Goal: Task Accomplishment & Management: Manage account settings

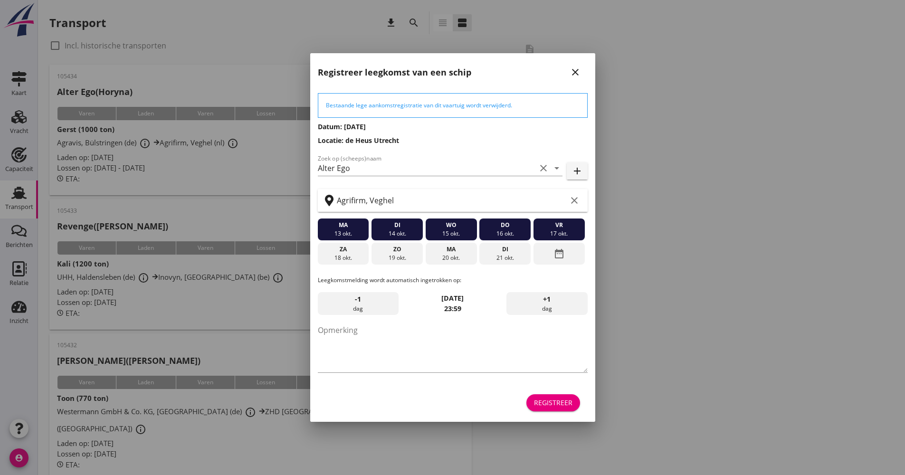
click at [553, 409] on button "Registreer" at bounding box center [553, 402] width 54 height 17
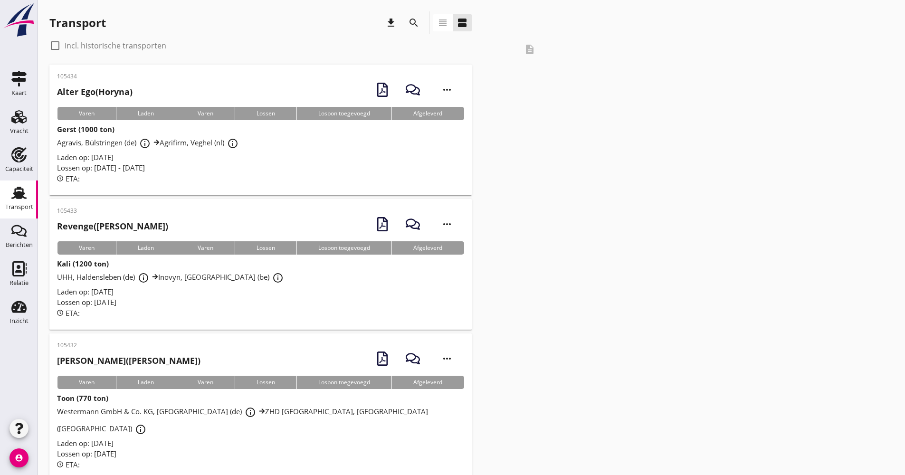
click at [419, 25] on icon "search" at bounding box center [413, 22] width 11 height 11
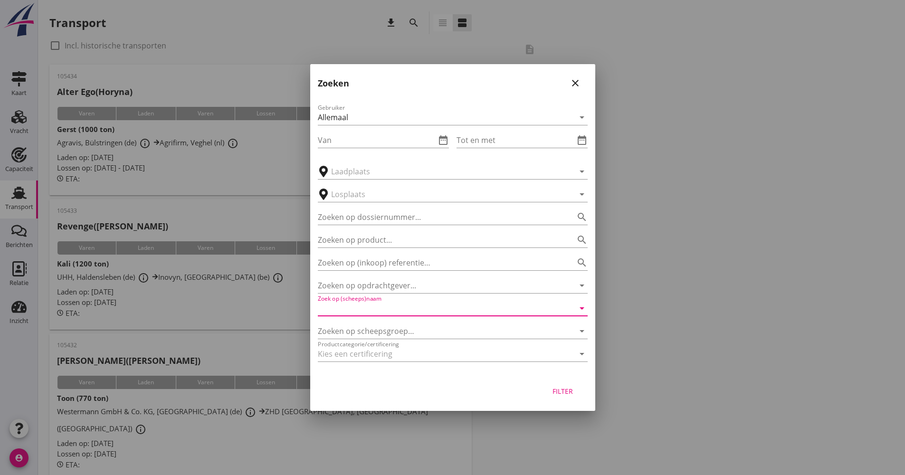
drag, startPoint x: 410, startPoint y: 311, endPoint x: 412, endPoint y: 305, distance: 6.8
click at [410, 311] on input "Zoek op (scheeps)naam" at bounding box center [439, 308] width 243 height 15
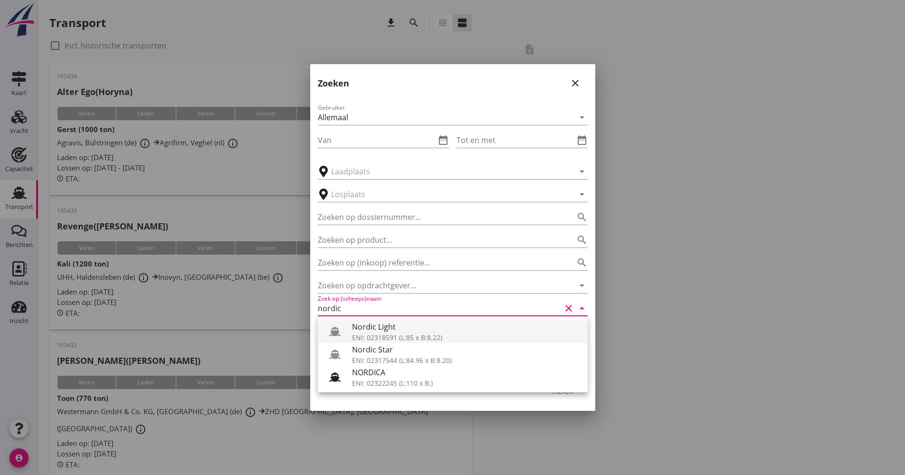
click at [412, 328] on div "Nordic Light" at bounding box center [466, 326] width 228 height 11
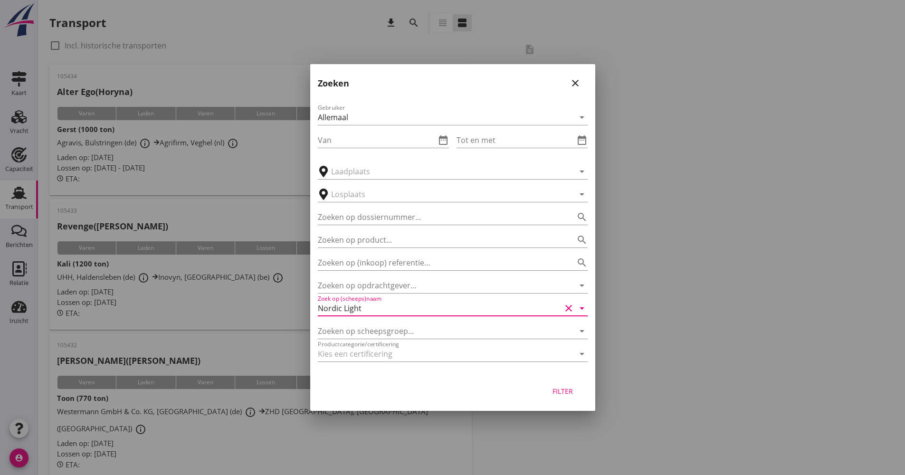
click at [572, 394] on div "Filter" at bounding box center [563, 391] width 27 height 10
type input "Nordic Light"
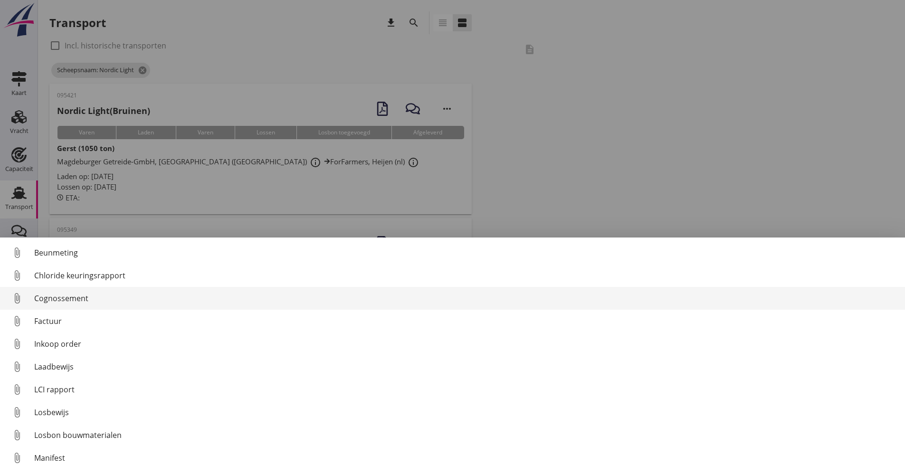
click at [77, 298] on div "Cognossement" at bounding box center [465, 298] width 863 height 11
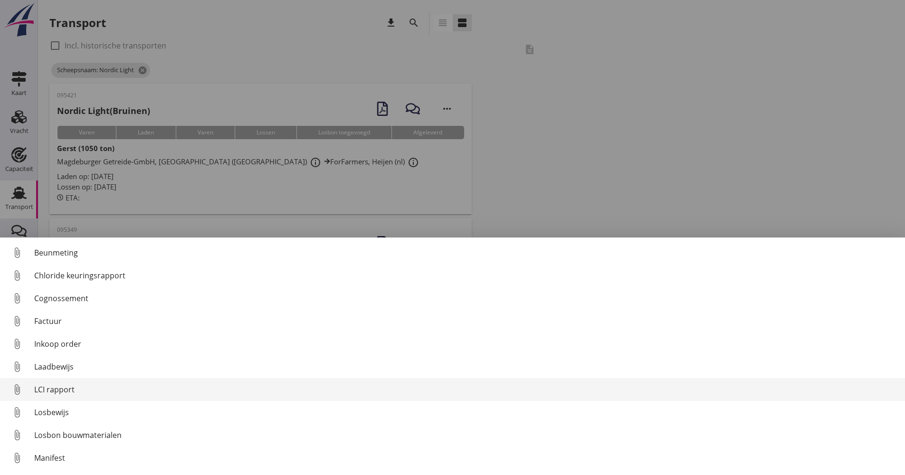
click at [79, 397] on link "attach_file LCI rapport" at bounding box center [452, 389] width 905 height 23
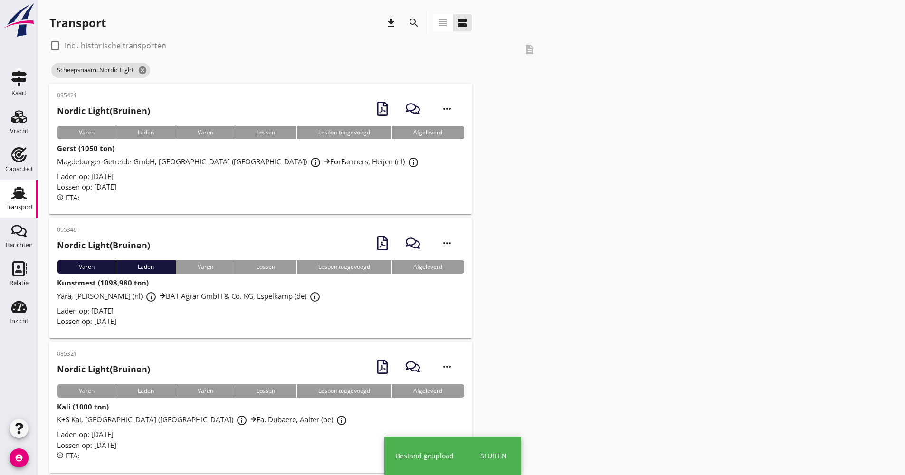
click at [222, 196] on div "ETA:" at bounding box center [260, 197] width 407 height 11
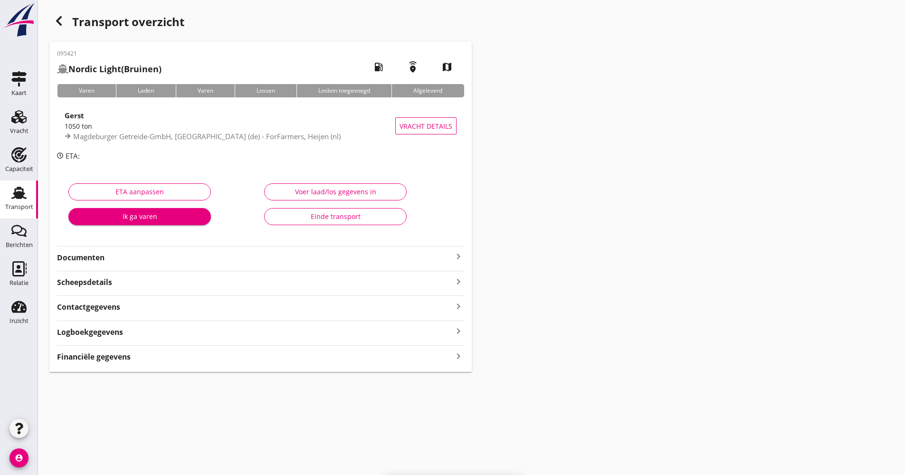
click at [151, 259] on strong "Documenten" at bounding box center [255, 257] width 396 height 11
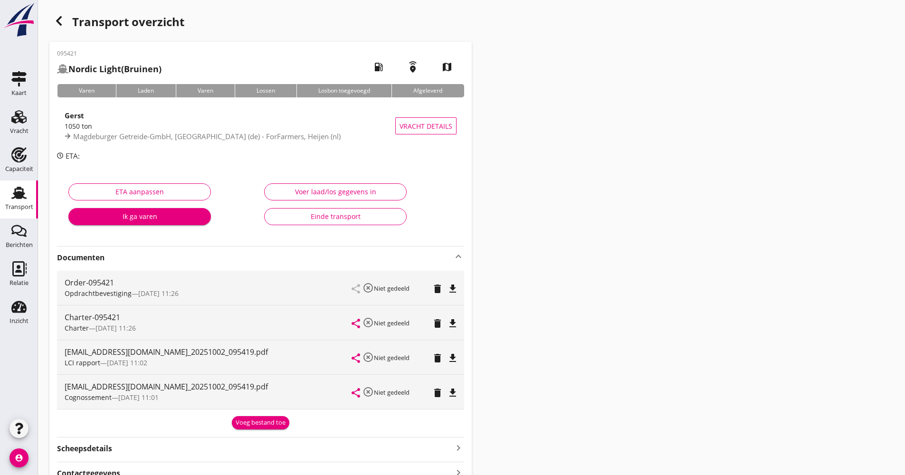
click at [151, 258] on strong "Documenten" at bounding box center [255, 257] width 396 height 11
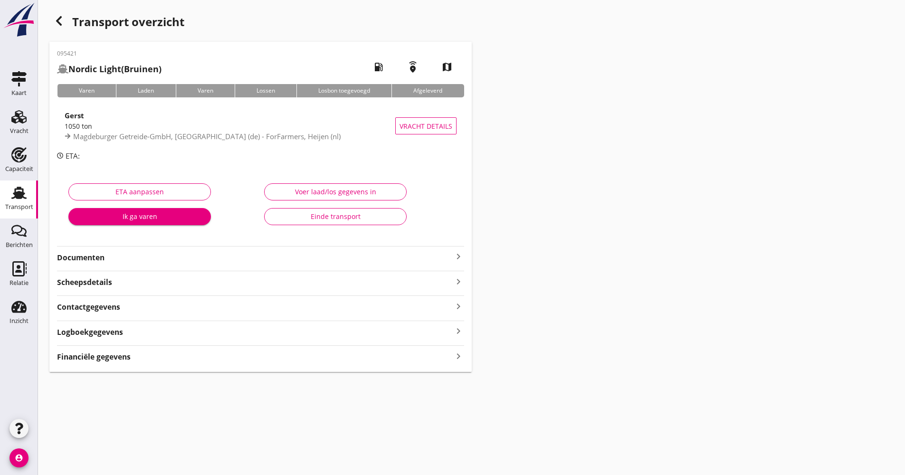
click at [135, 336] on div "Logboekgegevens keyboard_arrow_right" at bounding box center [260, 331] width 407 height 13
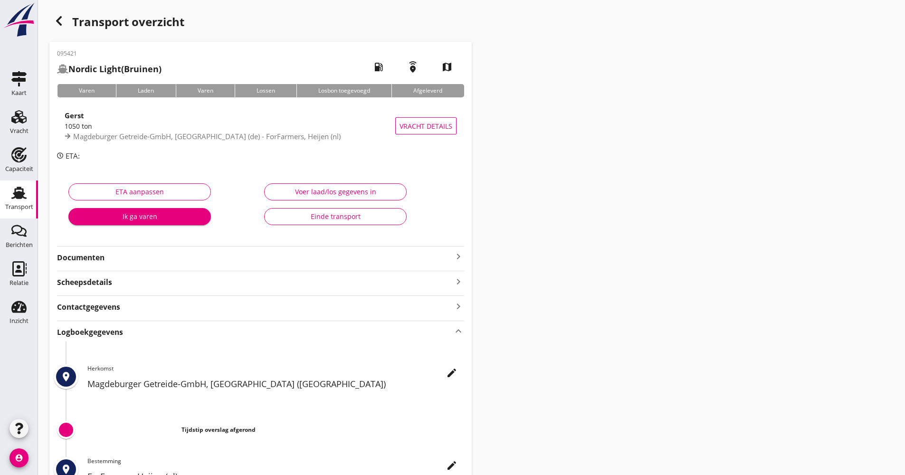
drag, startPoint x: 450, startPoint y: 376, endPoint x: 474, endPoint y: 340, distance: 43.5
click at [450, 375] on icon "edit" at bounding box center [451, 372] width 11 height 11
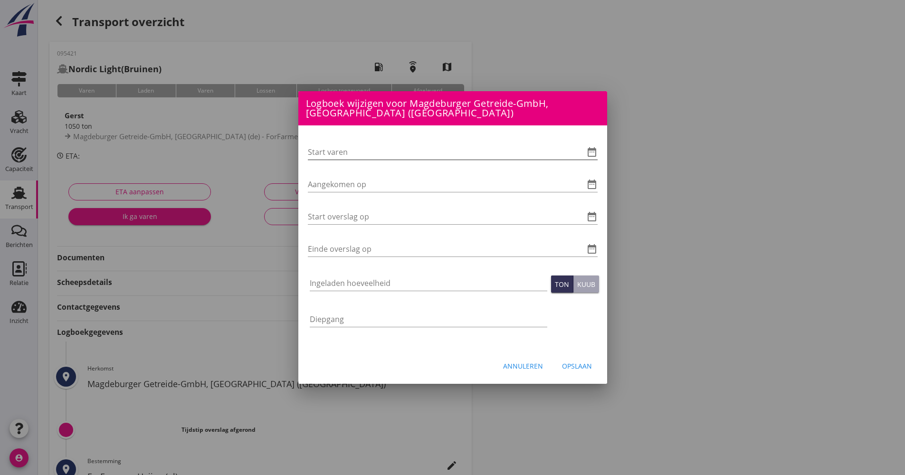
click at [596, 152] on icon "date_range" at bounding box center [591, 151] width 11 height 11
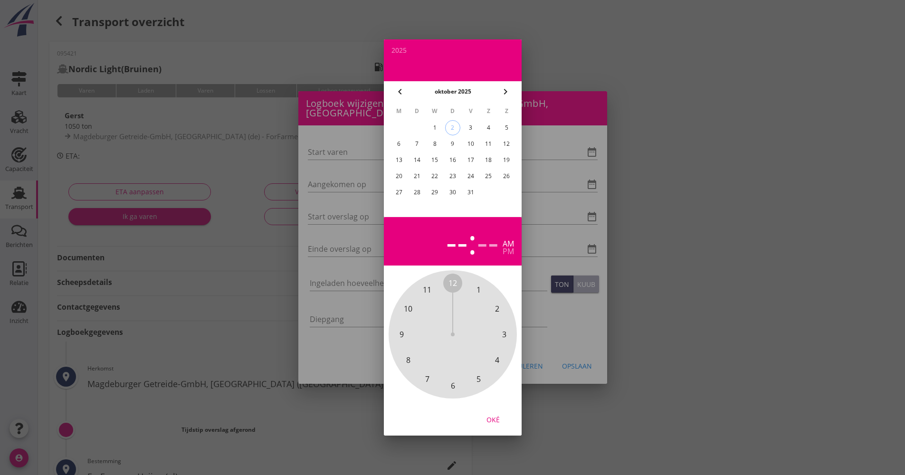
click at [437, 127] on div "1" at bounding box center [434, 127] width 15 height 15
click at [403, 96] on icon "chevron_left" at bounding box center [399, 91] width 11 height 11
click at [415, 191] on div "30" at bounding box center [416, 192] width 15 height 15
drag, startPoint x: 449, startPoint y: 282, endPoint x: 456, endPoint y: 362, distance: 79.6
click at [456, 362] on div "12 1 2 3 4 5 6 7 8 9 10 11" at bounding box center [452, 334] width 103 height 103
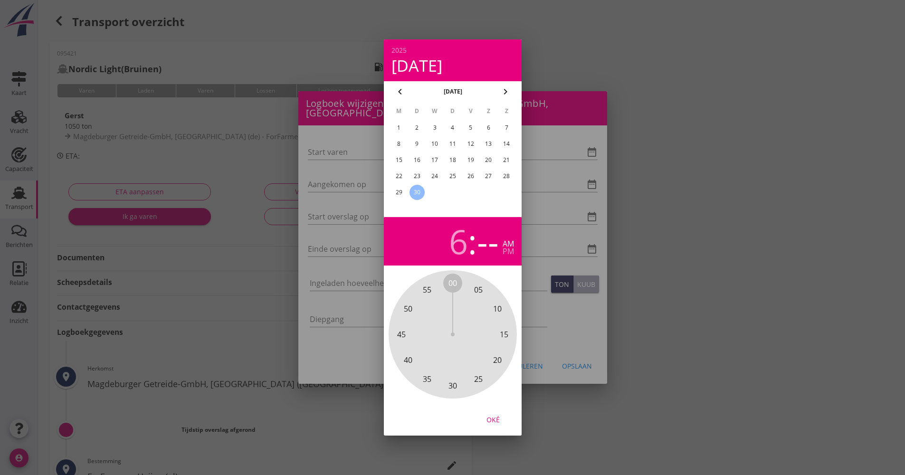
click at [455, 290] on span "00" at bounding box center [452, 283] width 19 height 19
click at [451, 286] on span "00" at bounding box center [452, 282] width 9 height 11
click at [490, 419] on div "Oké" at bounding box center [493, 420] width 27 height 10
type input "[DATE] 06:00"
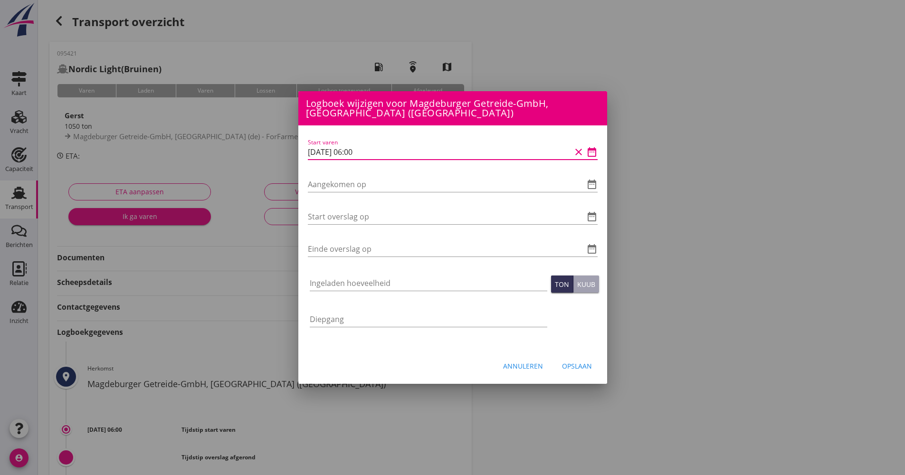
drag, startPoint x: 382, startPoint y: 151, endPoint x: 293, endPoint y: 153, distance: 89.8
click at [293, 153] on div "Logboek wijzigen voor ForFarmers, Heijen (nl) Start varen date_range Aangekomen…" at bounding box center [452, 317] width 905 height 634
paste input "Start varen"
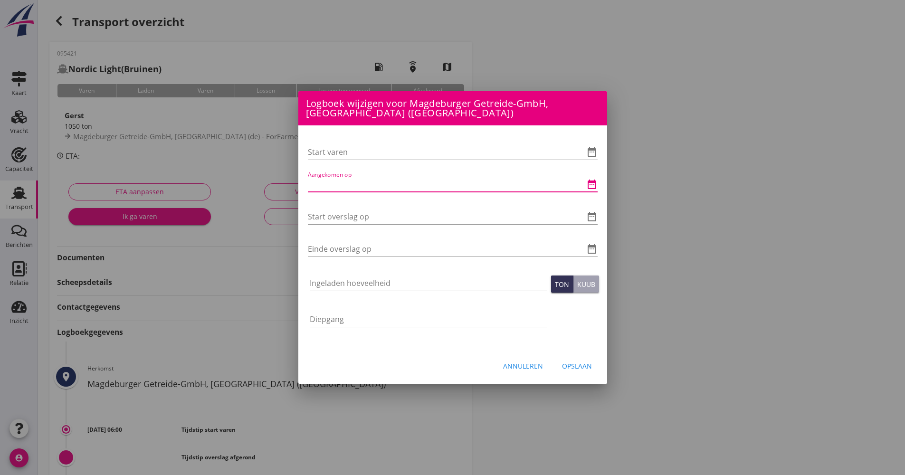
paste input "Aangekomen op"
drag, startPoint x: 350, startPoint y: 159, endPoint x: 356, endPoint y: 156, distance: 7.4
click at [350, 160] on div "Start varen date_range" at bounding box center [453, 151] width 290 height 15
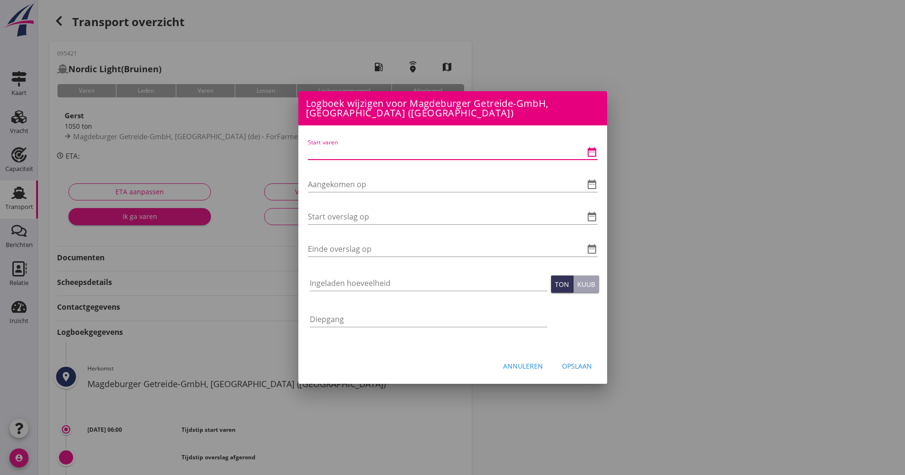
click at [583, 150] on div at bounding box center [578, 151] width 11 height 11
click at [588, 154] on icon "date_range" at bounding box center [591, 151] width 11 height 11
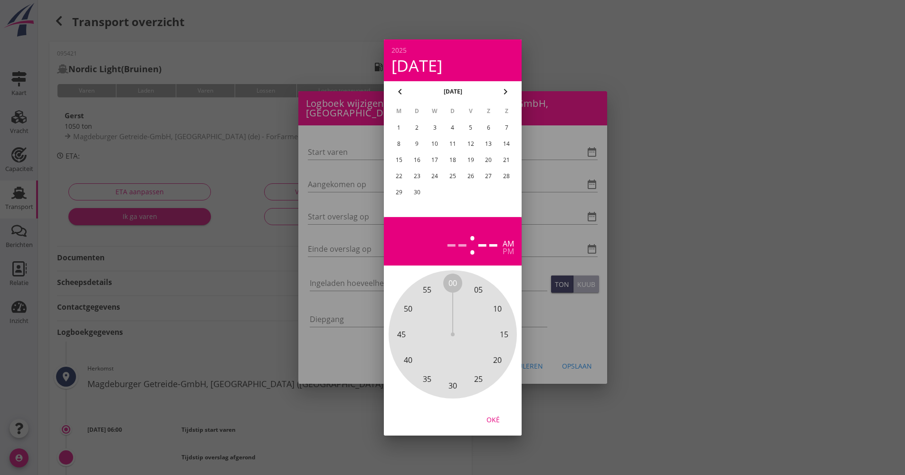
click at [419, 191] on div "30" at bounding box center [416, 192] width 15 height 15
drag, startPoint x: 460, startPoint y: 283, endPoint x: 455, endPoint y: 383, distance: 100.9
click at [455, 386] on div "00 05 10 15 20 25 30 35 40 45 50 55" at bounding box center [452, 334] width 103 height 103
click at [438, 243] on div "--" at bounding box center [441, 241] width 22 height 33
click at [452, 385] on span "6" at bounding box center [452, 385] width 4 height 11
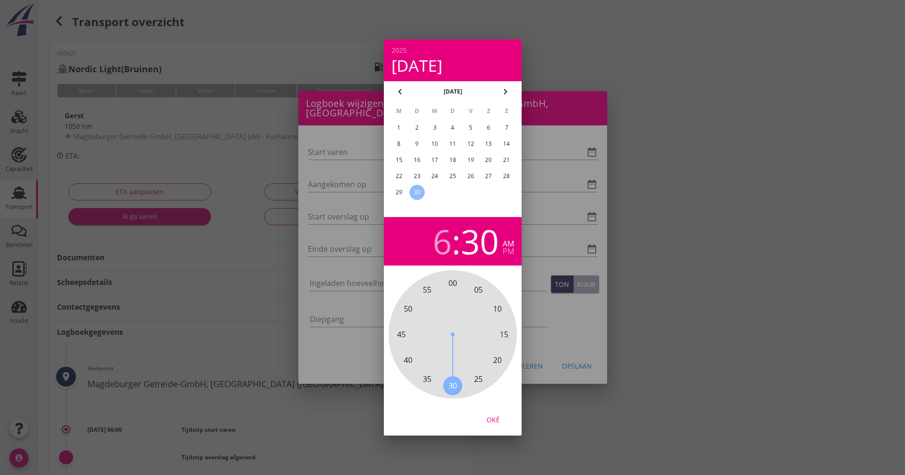
drag, startPoint x: 493, startPoint y: 424, endPoint x: 493, endPoint y: 419, distance: 5.2
click at [493, 423] on div "Oké" at bounding box center [493, 420] width 27 height 10
type input "[DATE] 06:30"
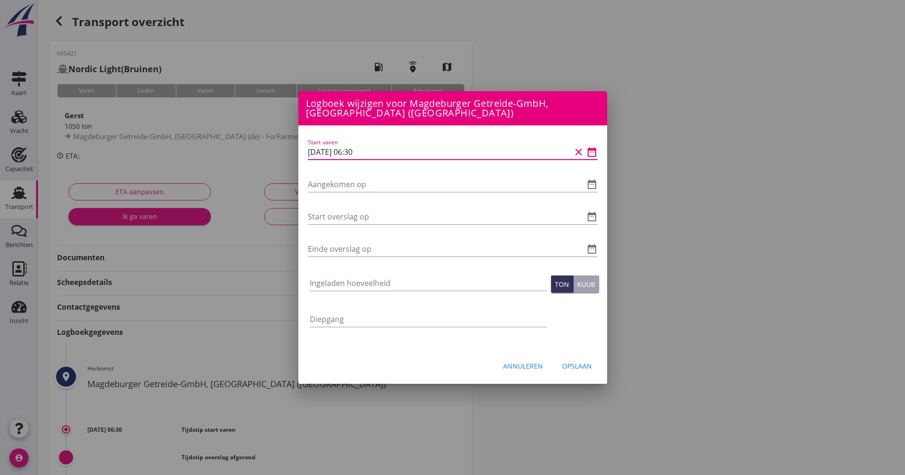
drag, startPoint x: 387, startPoint y: 156, endPoint x: 299, endPoint y: 143, distance: 88.3
click at [282, 150] on div "Logboek wijzigen voor ForFarmers, Heijen (nl) Start varen date_range Aangekomen…" at bounding box center [452, 317] width 905 height 634
drag, startPoint x: 328, startPoint y: 144, endPoint x: 316, endPoint y: 148, distance: 12.2
click at [319, 148] on input "[DATE] 06:30" at bounding box center [439, 151] width 263 height 15
drag, startPoint x: 317, startPoint y: 156, endPoint x: 280, endPoint y: 151, distance: 37.0
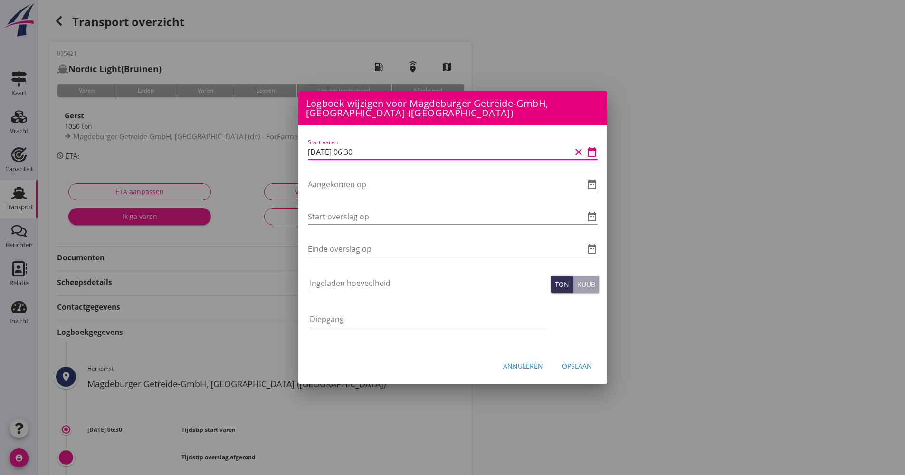
click at [280, 153] on div "Logboek wijzigen voor ForFarmers, Heijen (nl) Start varen date_range Aangekomen…" at bounding box center [452, 317] width 905 height 634
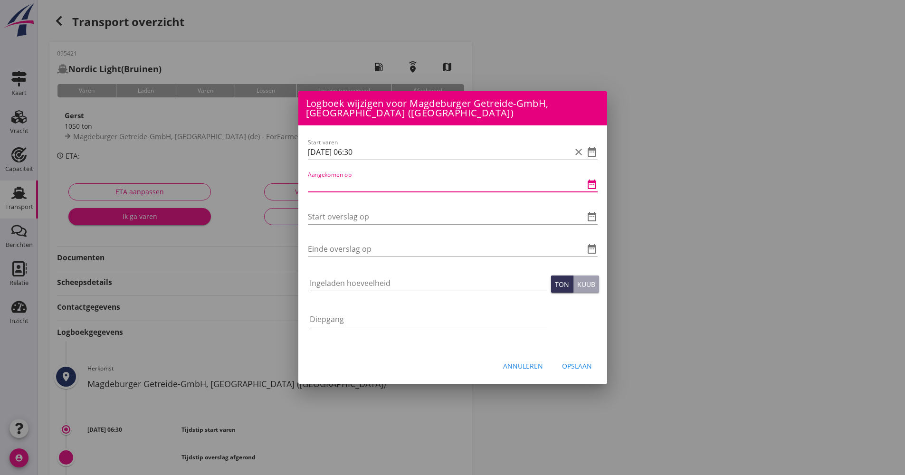
paste input "[DATE] 06:30"
type input "[DATE] 06:30"
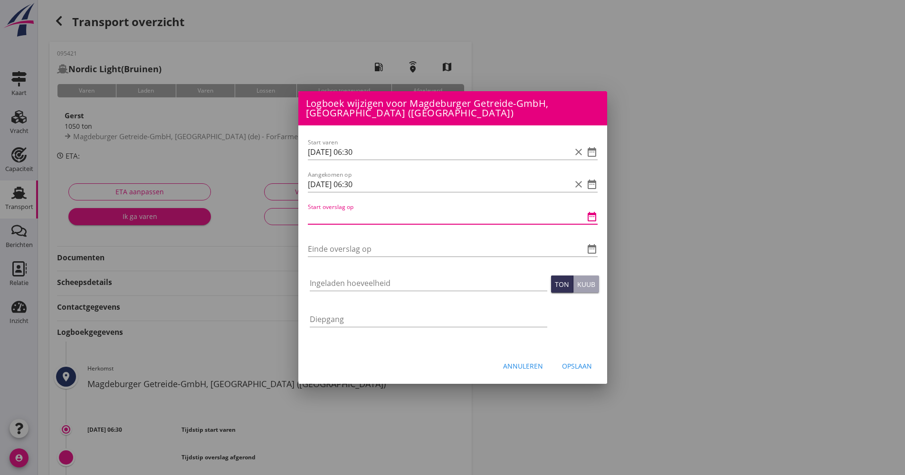
paste input "[DATE] 06:30"
click at [592, 221] on icon "date_range" at bounding box center [591, 216] width 11 height 11
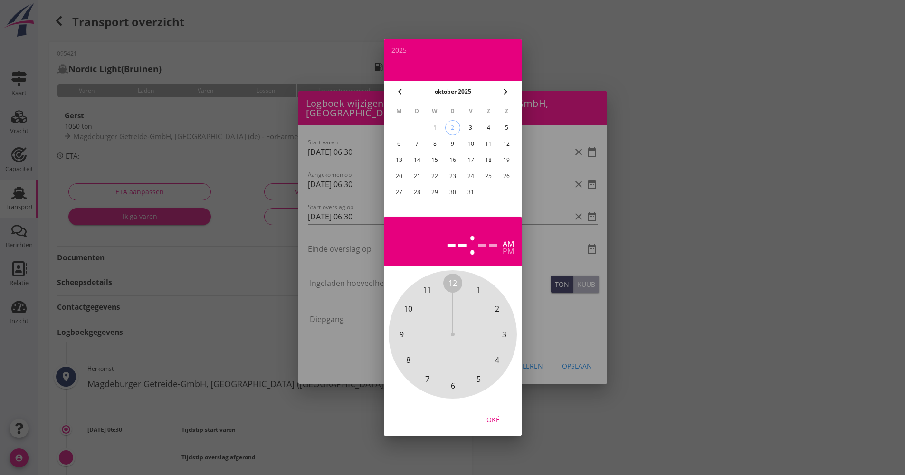
click at [436, 127] on div "1" at bounding box center [434, 127] width 15 height 15
drag, startPoint x: 454, startPoint y: 277, endPoint x: 447, endPoint y: 285, distance: 10.4
click at [447, 285] on span "12" at bounding box center [452, 283] width 19 height 19
click at [489, 421] on div "Oké" at bounding box center [493, 420] width 27 height 10
click at [482, 241] on div "--" at bounding box center [488, 241] width 22 height 33
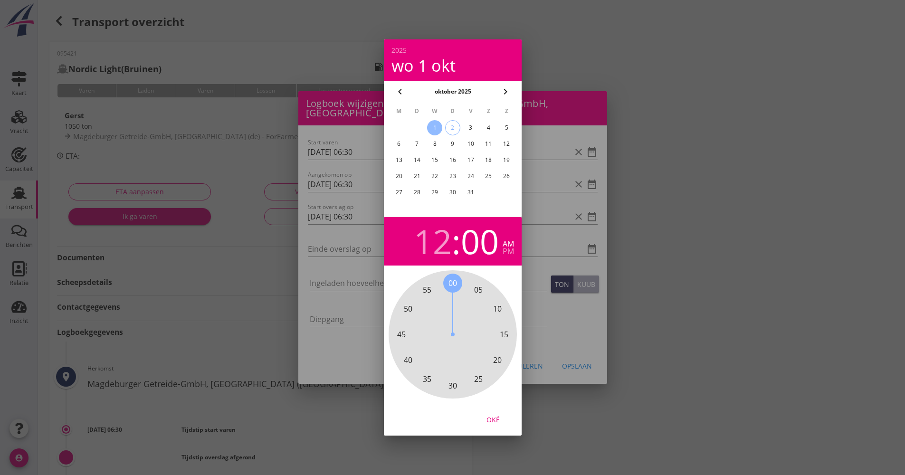
click at [454, 285] on span "00" at bounding box center [452, 282] width 9 height 11
drag, startPoint x: 496, startPoint y: 416, endPoint x: 483, endPoint y: 407, distance: 16.1
click at [496, 416] on div "Oké" at bounding box center [493, 420] width 27 height 10
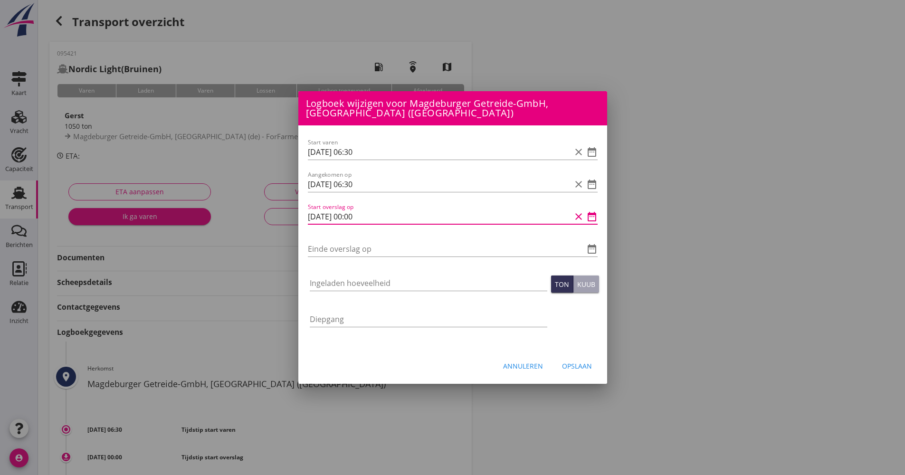
scroll to position [0, 0]
drag, startPoint x: 366, startPoint y: 222, endPoint x: 298, endPoint y: 219, distance: 68.5
click at [295, 222] on div "Logboek wijzigen voor ForFarmers, Heijen (nl) Start varen date_range Aangekomen…" at bounding box center [452, 331] width 905 height 662
paste input "[DATE] 06:3"
type input "[DATE] 06:30"
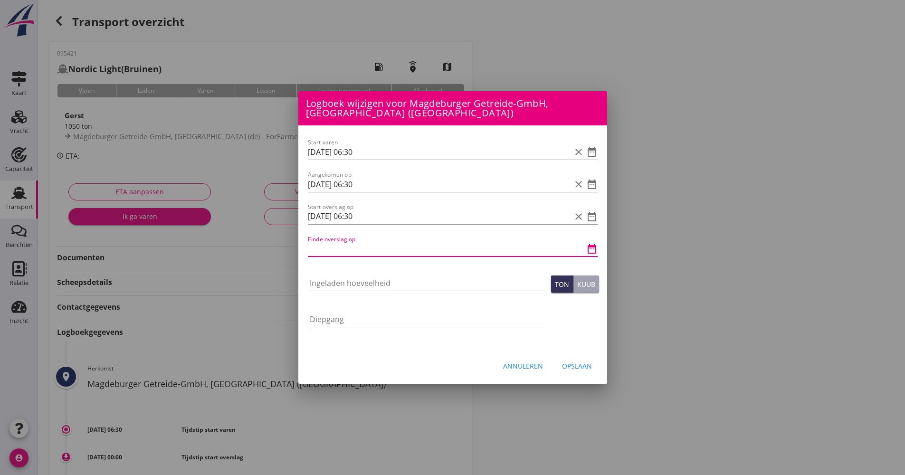
scroll to position [0, 0]
paste input "[DATE] 06:30"
click at [590, 220] on icon "date_range" at bounding box center [591, 216] width 11 height 11
type input "[DATE] 06:30"
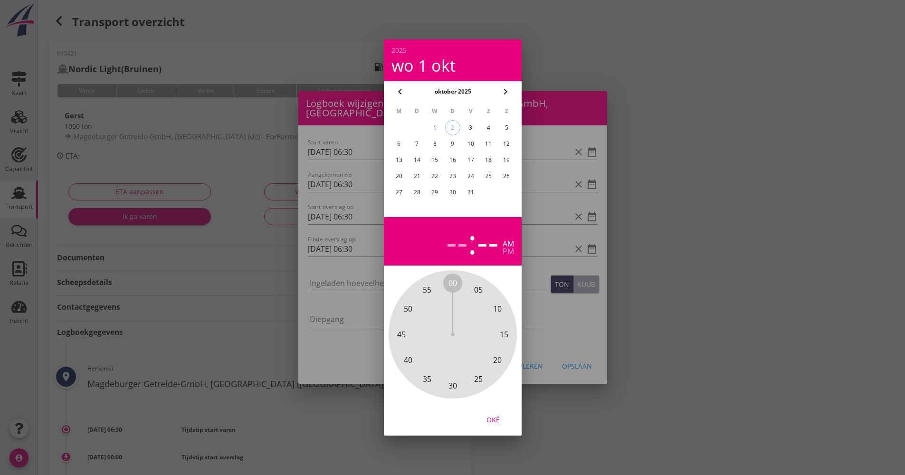
click at [438, 132] on div "1" at bounding box center [434, 127] width 15 height 15
drag, startPoint x: 449, startPoint y: 282, endPoint x: 452, endPoint y: 388, distance: 106.0
click at [450, 386] on div "00 05 10 15 20 25 30 35 40 45 50 55" at bounding box center [452, 334] width 103 height 103
click at [442, 248] on div "--" at bounding box center [441, 241] width 22 height 33
click at [453, 280] on span "12" at bounding box center [452, 282] width 9 height 11
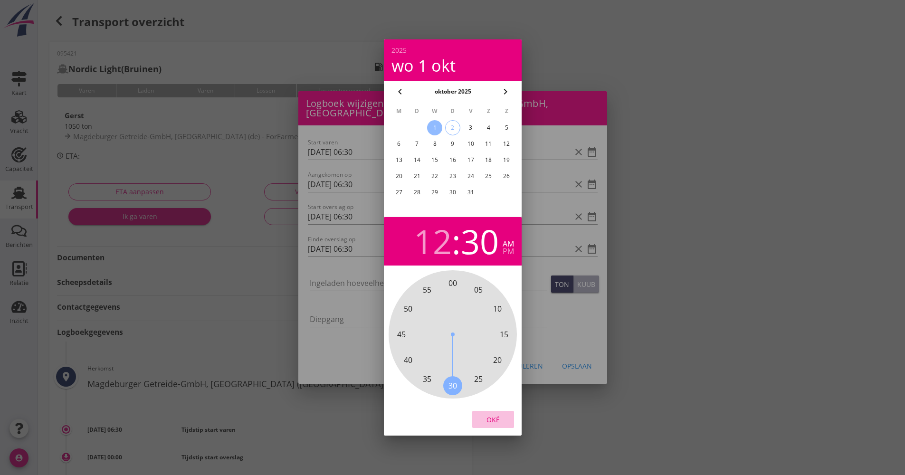
click at [501, 421] on div "Oké" at bounding box center [493, 420] width 27 height 10
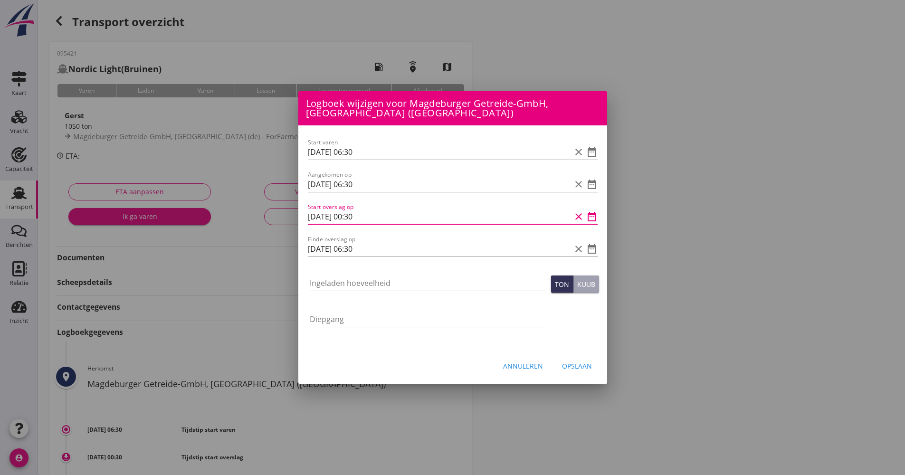
drag, startPoint x: 358, startPoint y: 219, endPoint x: 345, endPoint y: 205, distance: 18.8
click at [348, 214] on input "[DATE] 00:30" at bounding box center [439, 216] width 263 height 15
drag, startPoint x: 371, startPoint y: 218, endPoint x: 322, endPoint y: 212, distance: 49.7
click at [302, 215] on div "Start varen [DATE] 06:30 clear date_range Aangekomen op [DATE] 06:30 clear date…" at bounding box center [452, 237] width 309 height 224
type input "[DATE] 13:30"
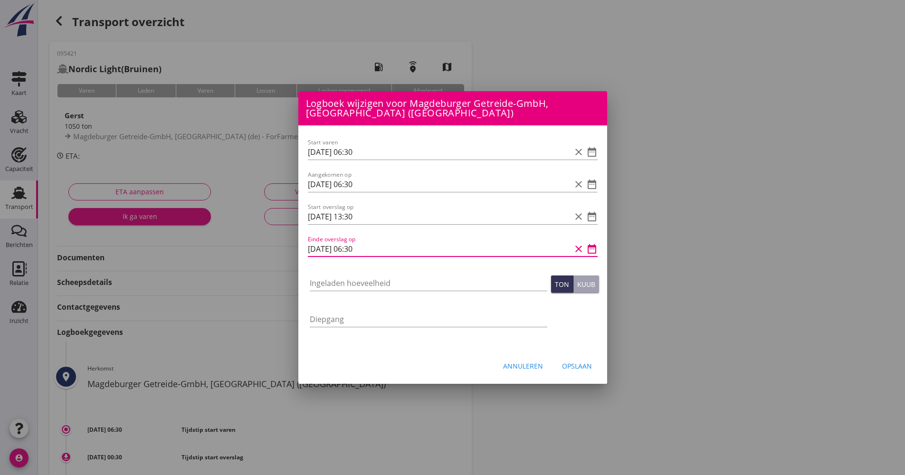
drag, startPoint x: 388, startPoint y: 250, endPoint x: 304, endPoint y: 247, distance: 84.2
click at [285, 250] on div "Logboek wijzigen voor ForFarmers, Heijen (nl) Start varen date_range Aangekomen…" at bounding box center [452, 331] width 905 height 662
drag, startPoint x: 304, startPoint y: 248, endPoint x: 452, endPoint y: 243, distance: 148.3
click at [457, 243] on input "[DATE] 06:30" at bounding box center [439, 248] width 263 height 15
drag, startPoint x: 389, startPoint y: 249, endPoint x: 312, endPoint y: 249, distance: 77.0
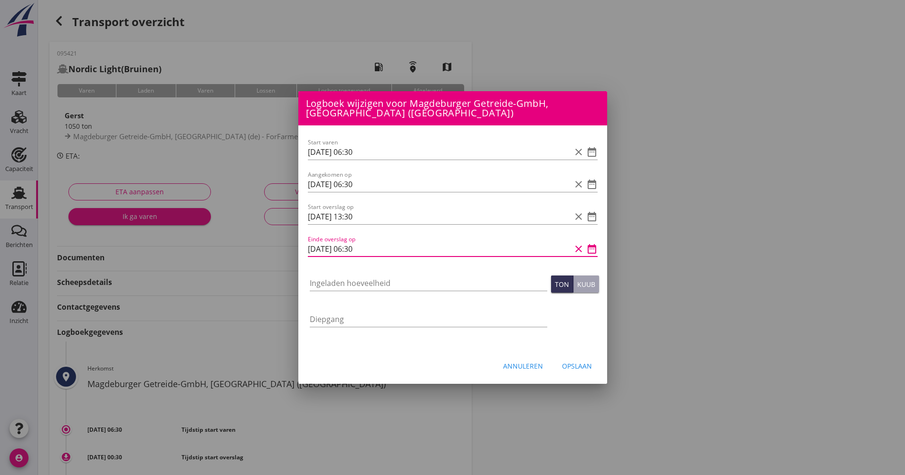
click at [312, 249] on input "[DATE] 06:30" at bounding box center [439, 248] width 263 height 15
click at [370, 238] on div "Einde overslag op [DATE] 06:30 clear date_range" at bounding box center [453, 251] width 290 height 30
drag, startPoint x: 383, startPoint y: 244, endPoint x: 303, endPoint y: 250, distance: 80.1
click at [303, 250] on div "Start varen [DATE] 06:30 clear date_range Aangekomen op [DATE] 06:30 clear date…" at bounding box center [452, 237] width 309 height 224
paste input "[DATE] 13"
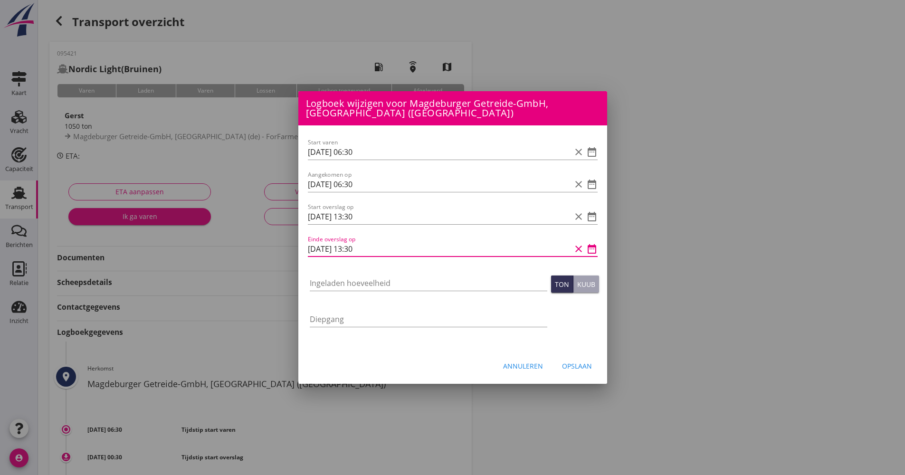
drag, startPoint x: 374, startPoint y: 251, endPoint x: 350, endPoint y: 243, distance: 25.5
click at [352, 252] on input "[DATE] 13:30" at bounding box center [439, 248] width 263 height 15
type input "[DATE] 16:00"
click at [353, 285] on input "Ingeladen hoeveelheid" at bounding box center [429, 283] width 238 height 15
click at [367, 282] on input "Ingeladen hoeveelheid" at bounding box center [429, 283] width 238 height 15
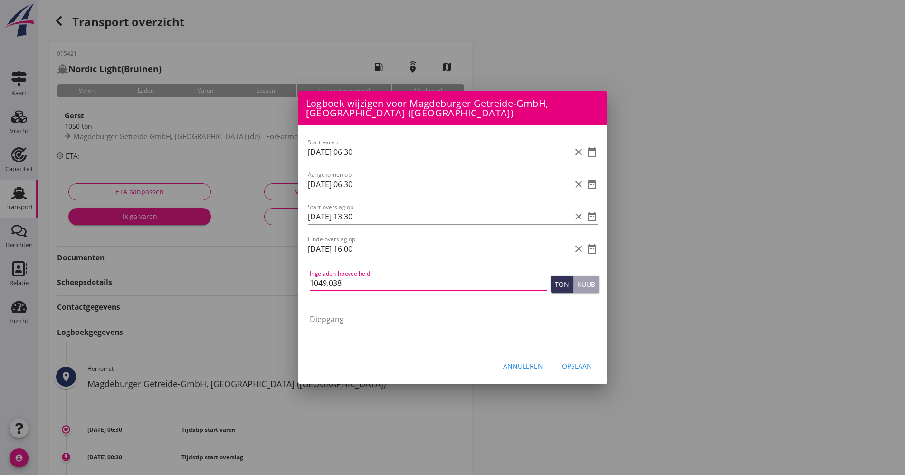
type input "1049.038"
click at [579, 369] on div "Opslaan" at bounding box center [577, 366] width 30 height 10
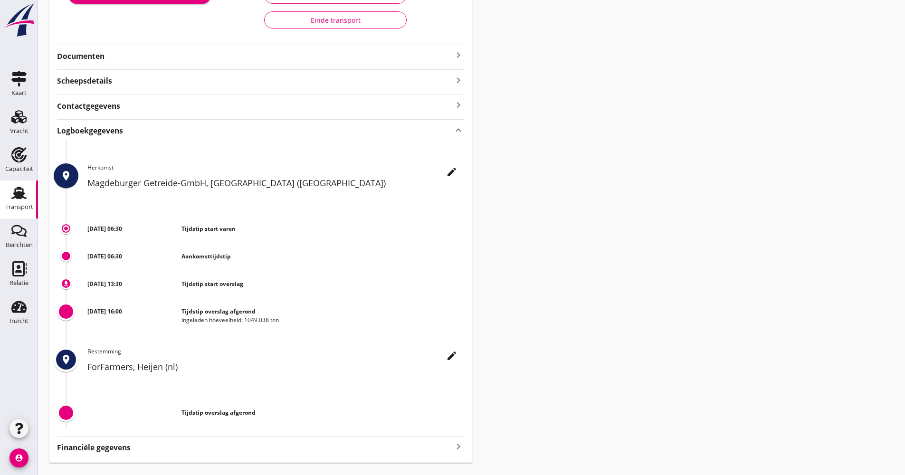
scroll to position [190, 0]
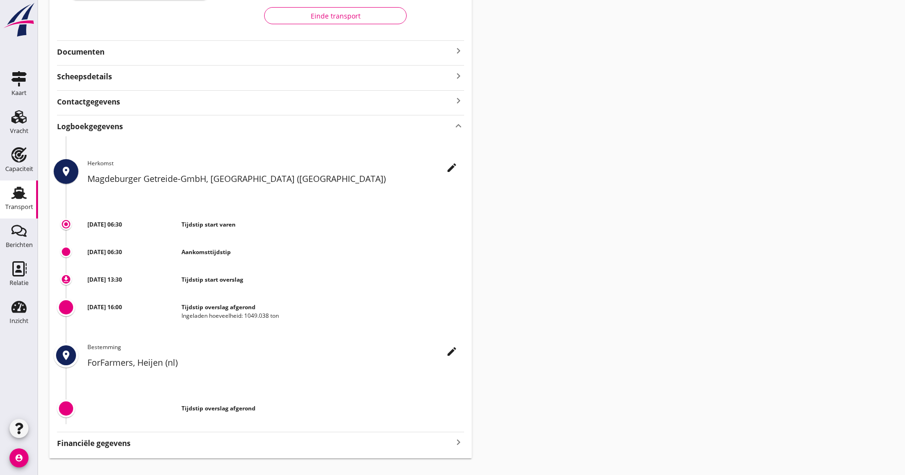
click at [116, 48] on strong "Documenten" at bounding box center [255, 52] width 396 height 11
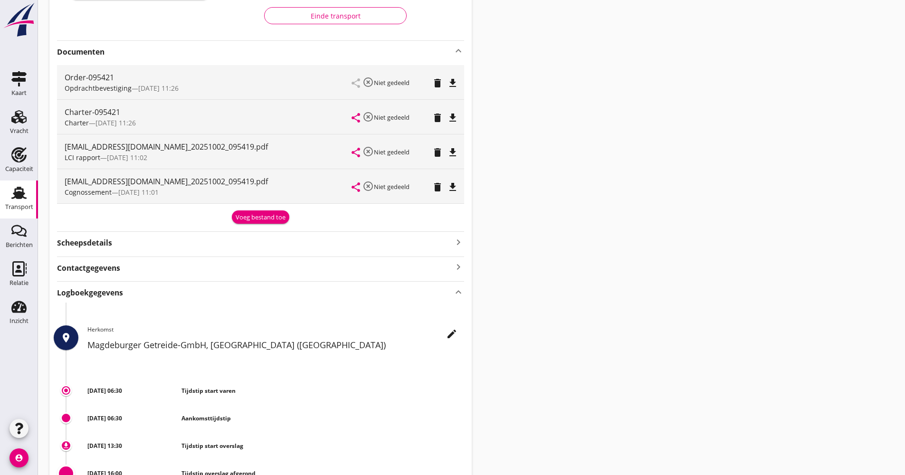
click at [116, 47] on strong "Documenten" at bounding box center [255, 52] width 396 height 11
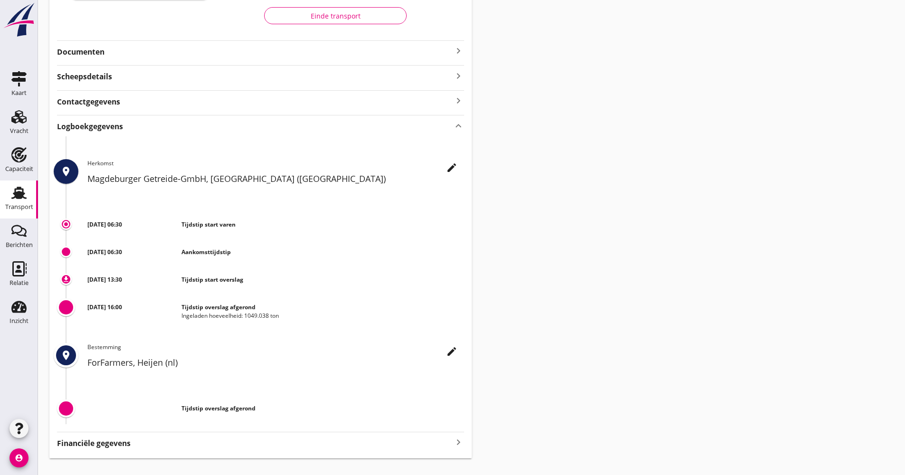
drag, startPoint x: 181, startPoint y: 304, endPoint x: 280, endPoint y: 320, distance: 99.7
click at [280, 320] on div "Tijdstip overslag afgerond Ingeladen hoeveelheid: 1049.038 ton" at bounding box center [322, 311] width 282 height 17
drag, startPoint x: 280, startPoint y: 320, endPoint x: 627, endPoint y: 315, distance: 347.3
click at [627, 315] on div "Transport overzicht 095421 Nordic Light (Bruinen) local_gas_station emergency_s…" at bounding box center [471, 140] width 867 height 660
drag, startPoint x: 294, startPoint y: 319, endPoint x: 181, endPoint y: 305, distance: 114.4
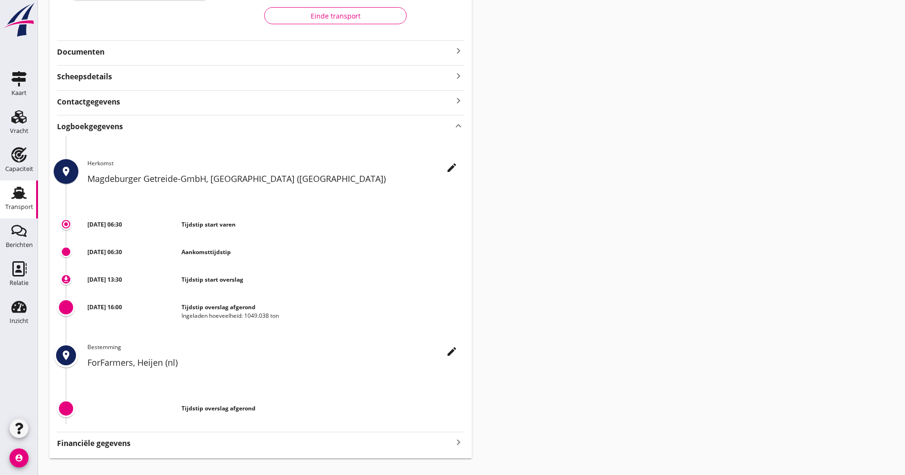
click at [181, 305] on div "[DATE] 16:00 Tijdstip overslag afgerond Ingeladen hoeveelheid: 1049.038 ton" at bounding box center [260, 313] width 407 height 36
click at [181, 305] on div "[DATE] 16:00" at bounding box center [134, 311] width 94 height 17
drag, startPoint x: 180, startPoint y: 306, endPoint x: 275, endPoint y: 315, distance: 95.9
click at [275, 315] on div "[DATE] 16:00 Tijdstip overslag afgerond Ingeladen hoeveelheid: 1049.038 ton" at bounding box center [275, 307] width 377 height 25
click at [276, 315] on div "Ingeladen hoeveelheid: 1049.038 ton" at bounding box center [322, 316] width 282 height 9
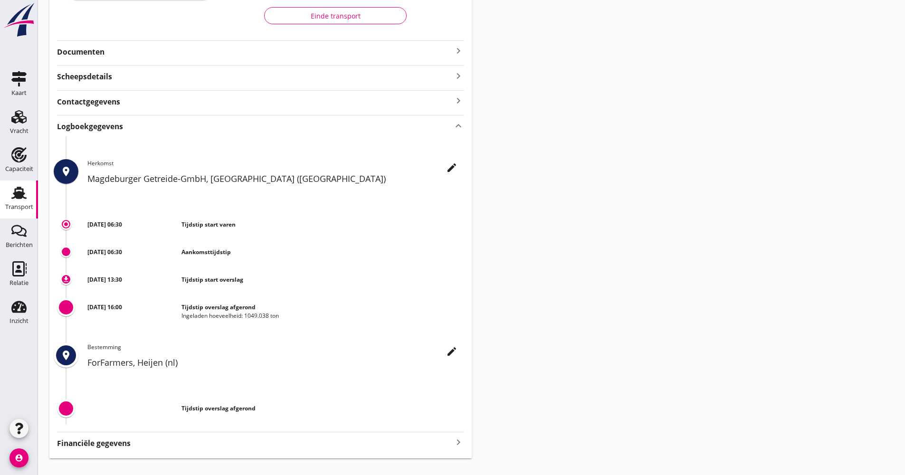
drag, startPoint x: 281, startPoint y: 314, endPoint x: 183, endPoint y: 306, distance: 98.2
click at [183, 306] on div "Tijdstip overslag afgerond Ingeladen hoeveelheid: 1049.038 ton" at bounding box center [322, 311] width 282 height 17
drag, startPoint x: 182, startPoint y: 306, endPoint x: 341, endPoint y: 293, distance: 158.8
click at [341, 293] on div "download [DATE] 13:30 Tijdstip start overslag" at bounding box center [260, 282] width 407 height 28
drag, startPoint x: 282, startPoint y: 312, endPoint x: 175, endPoint y: 310, distance: 106.9
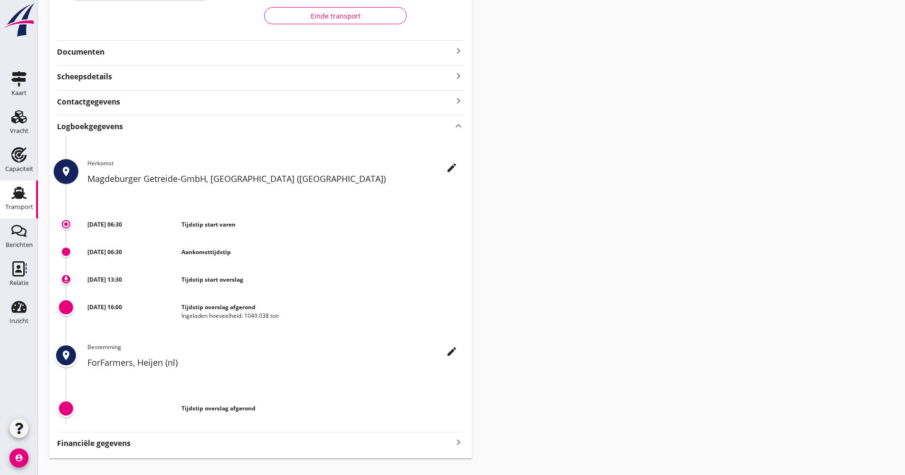
click at [175, 310] on div "[DATE] 16:00 Tijdstip overslag afgerond Ingeladen hoeveelheid: 1049.038 ton" at bounding box center [275, 307] width 377 height 25
click at [175, 310] on div "[DATE] 16:00" at bounding box center [134, 311] width 94 height 17
click at [24, 198] on use at bounding box center [18, 193] width 15 height 12
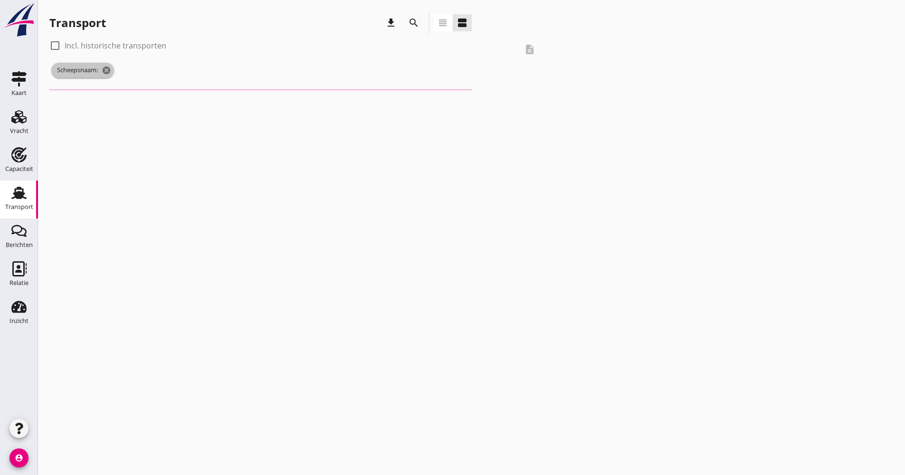
click at [107, 76] on span "Scheepsnaam: cancel" at bounding box center [82, 70] width 63 height 15
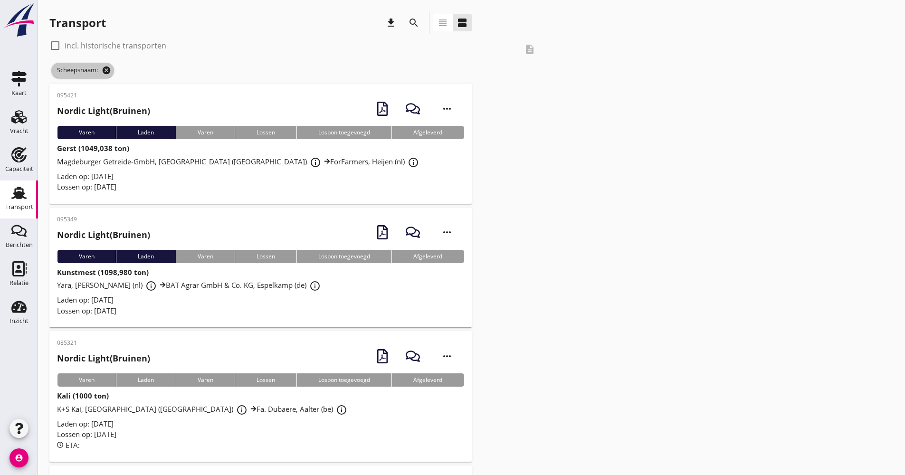
click at [110, 68] on icon "cancel" at bounding box center [107, 71] width 10 height 10
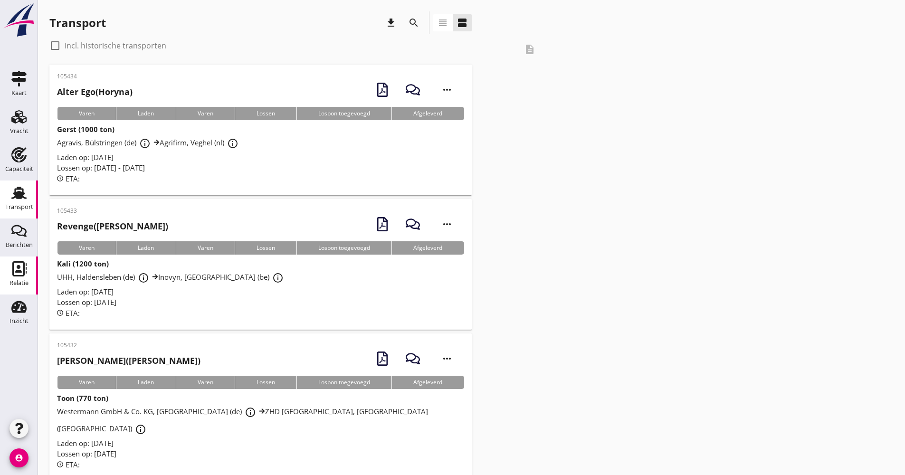
click at [18, 282] on div "Relatie" at bounding box center [19, 283] width 19 height 6
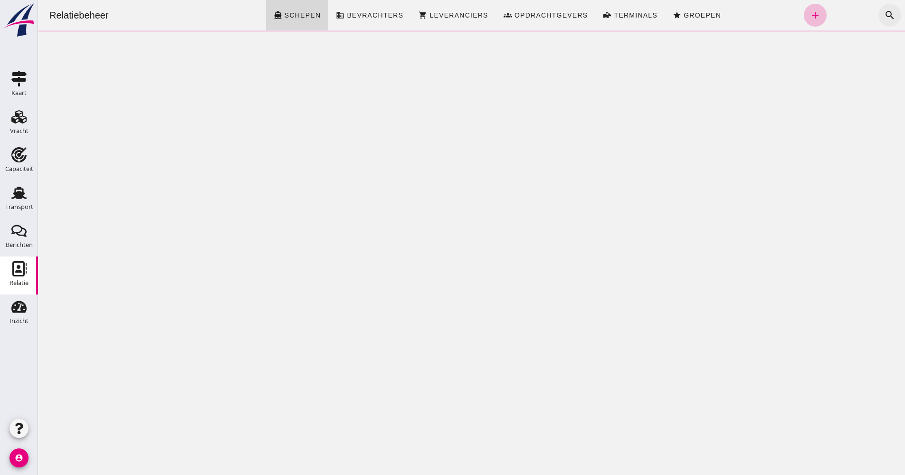
click at [884, 16] on icon "search" at bounding box center [889, 15] width 11 height 11
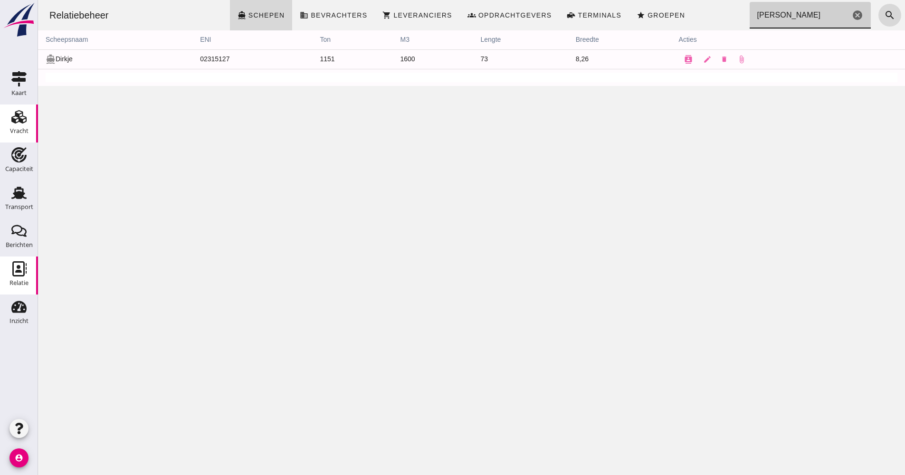
type input "[PERSON_NAME]"
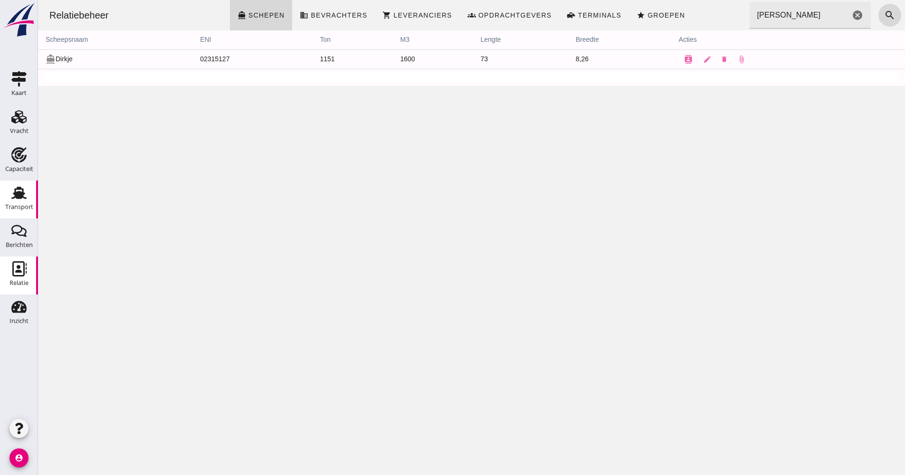
click at [2, 206] on link "Transport Transport" at bounding box center [19, 200] width 38 height 38
